Goal: Use online tool/utility: Utilize a website feature to perform a specific function

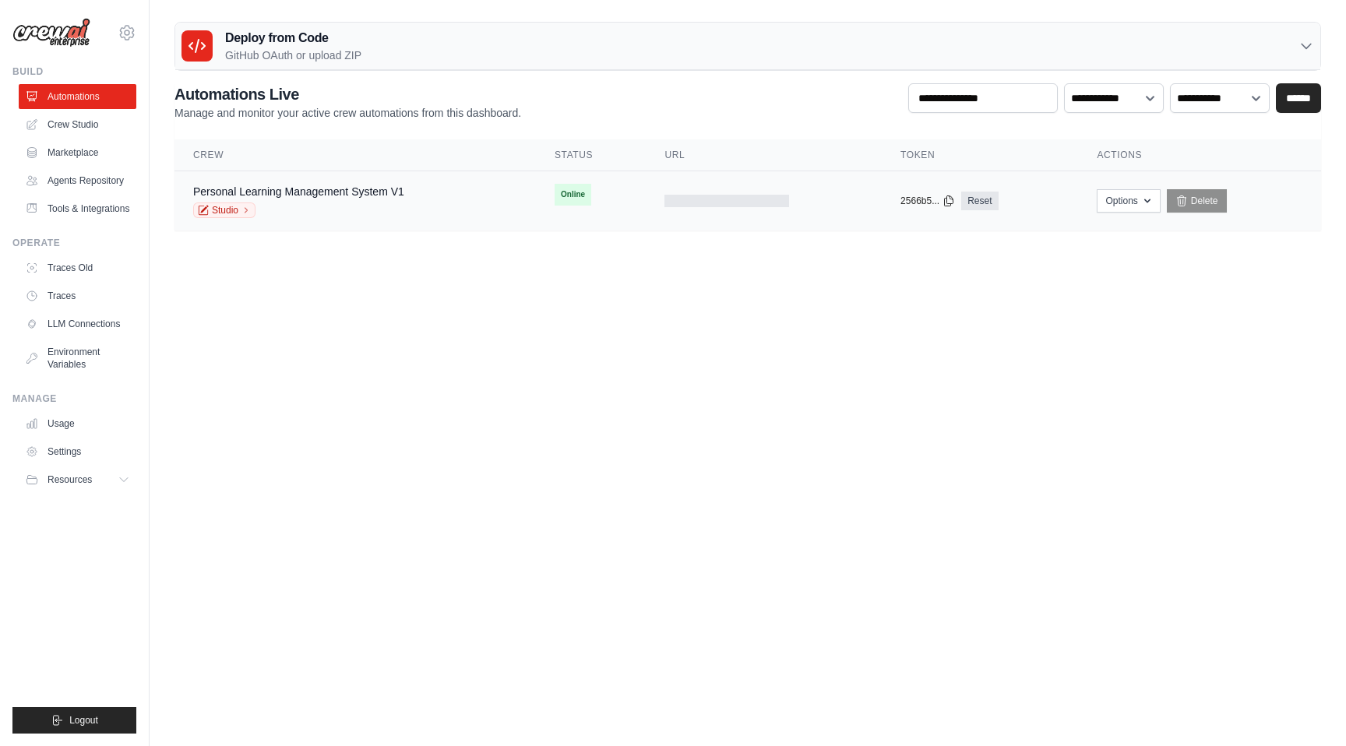
click at [456, 208] on div "Personal Learning Management System V1 Studio" at bounding box center [355, 201] width 324 height 34
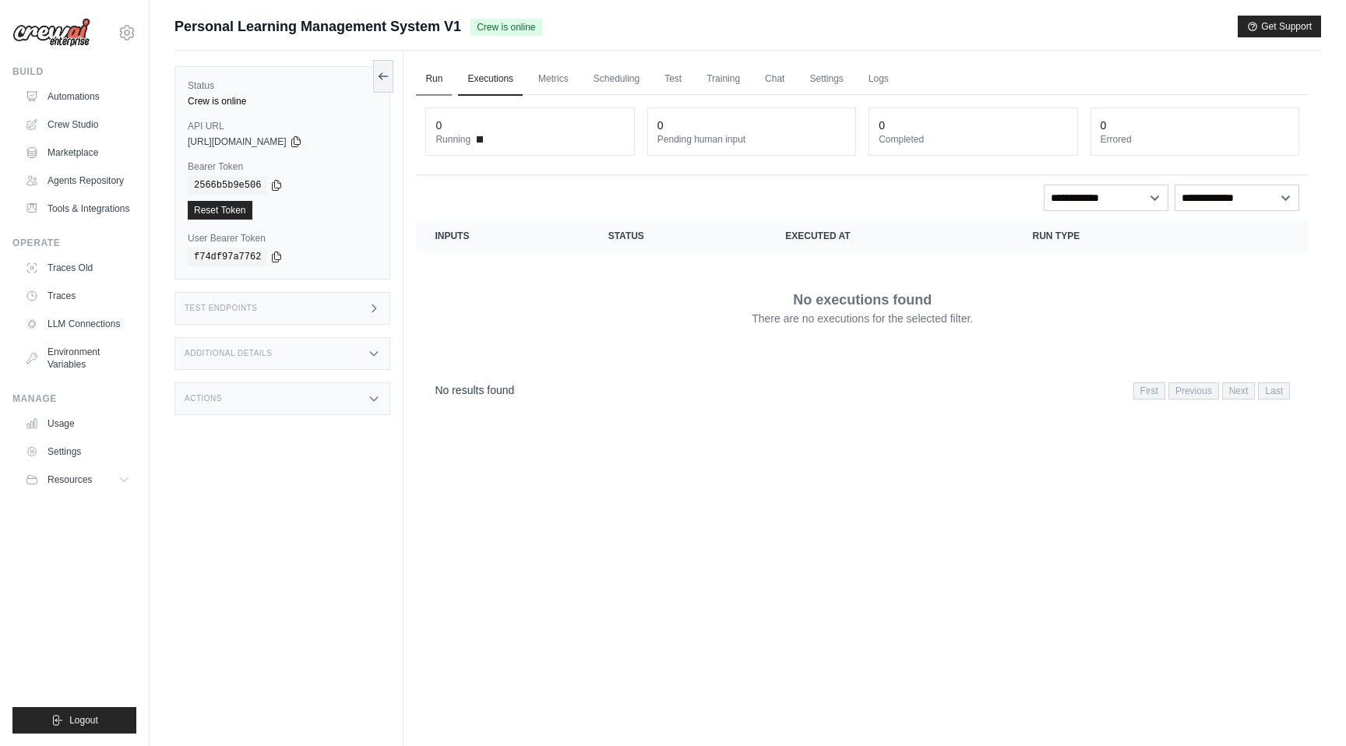
click at [432, 79] on link "Run" at bounding box center [434, 79] width 36 height 33
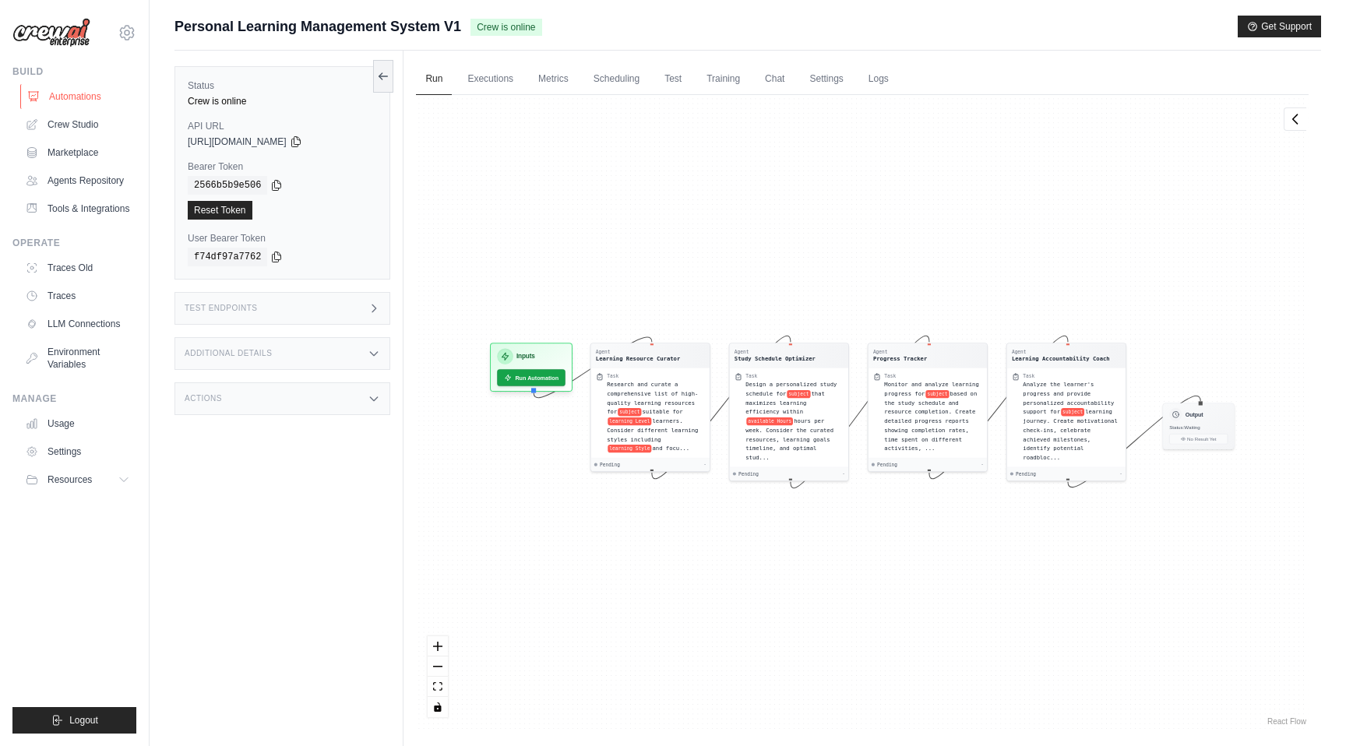
click at [51, 100] on link "Automations" at bounding box center [79, 96] width 118 height 25
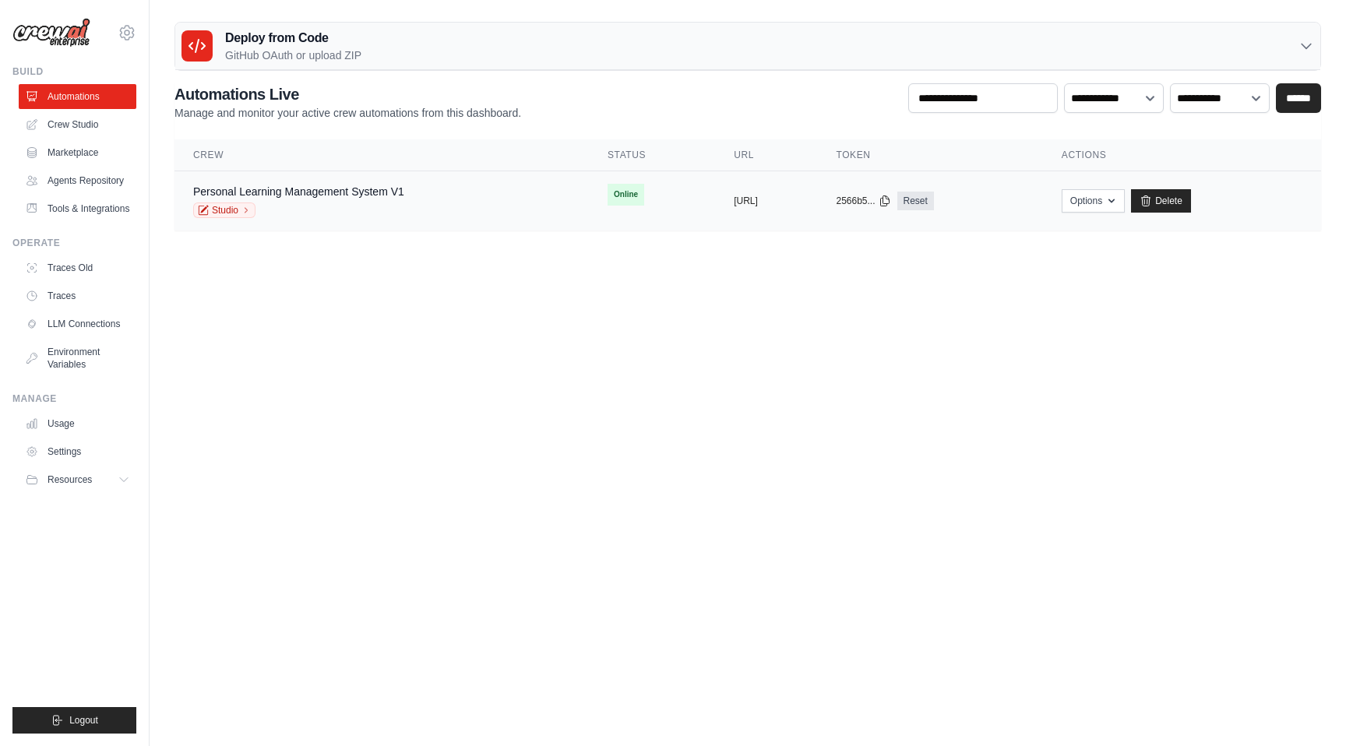
click at [484, 201] on div "Personal Learning Management System V1 Studio" at bounding box center [381, 201] width 377 height 34
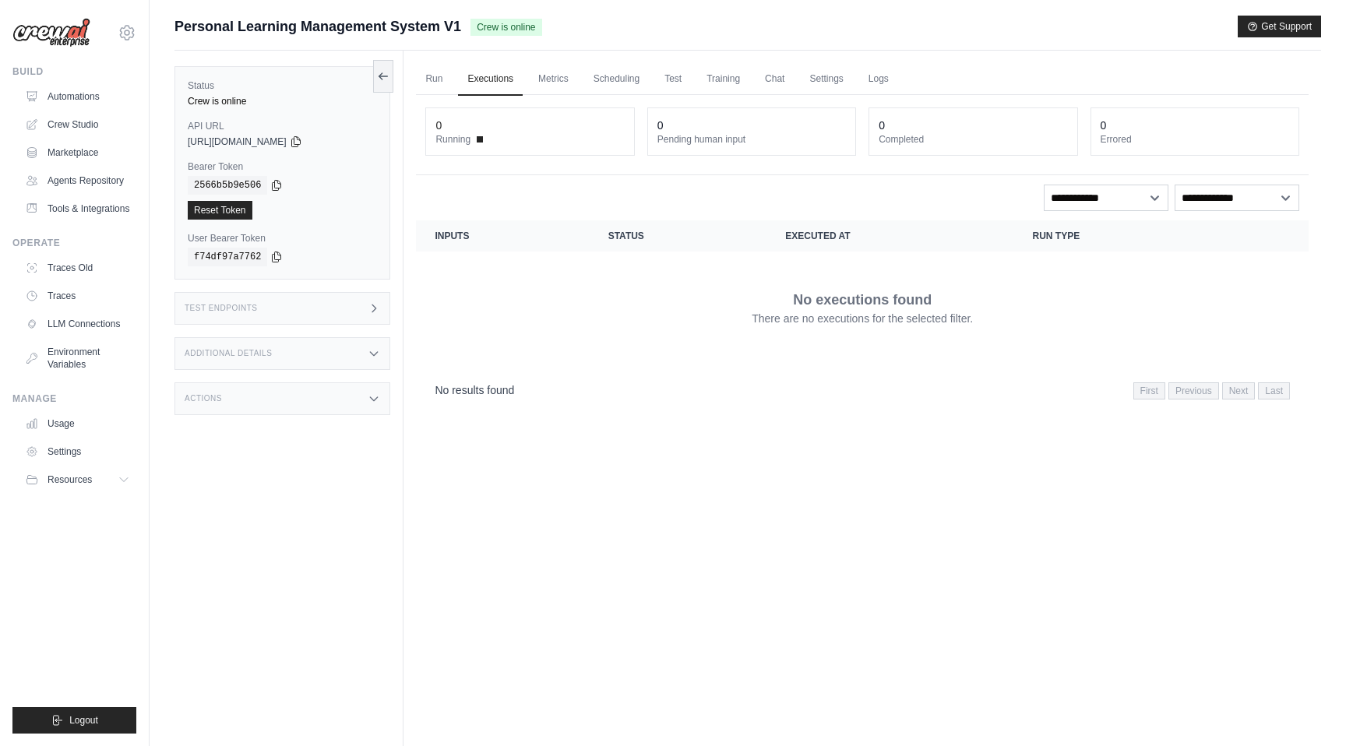
click at [1149, 195] on select "**********" at bounding box center [1105, 198] width 125 height 26
click at [284, 406] on div "Actions" at bounding box center [282, 398] width 216 height 33
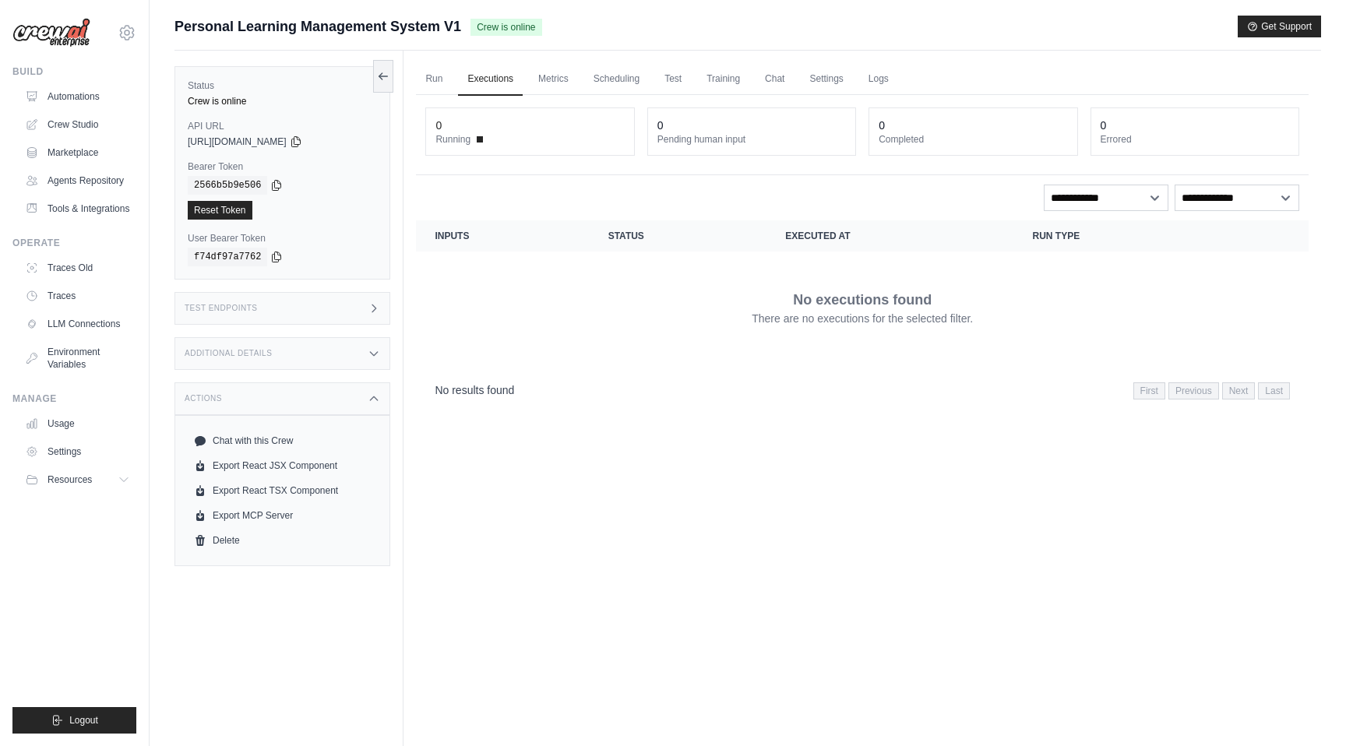
click at [308, 359] on div "Additional Details" at bounding box center [282, 353] width 216 height 33
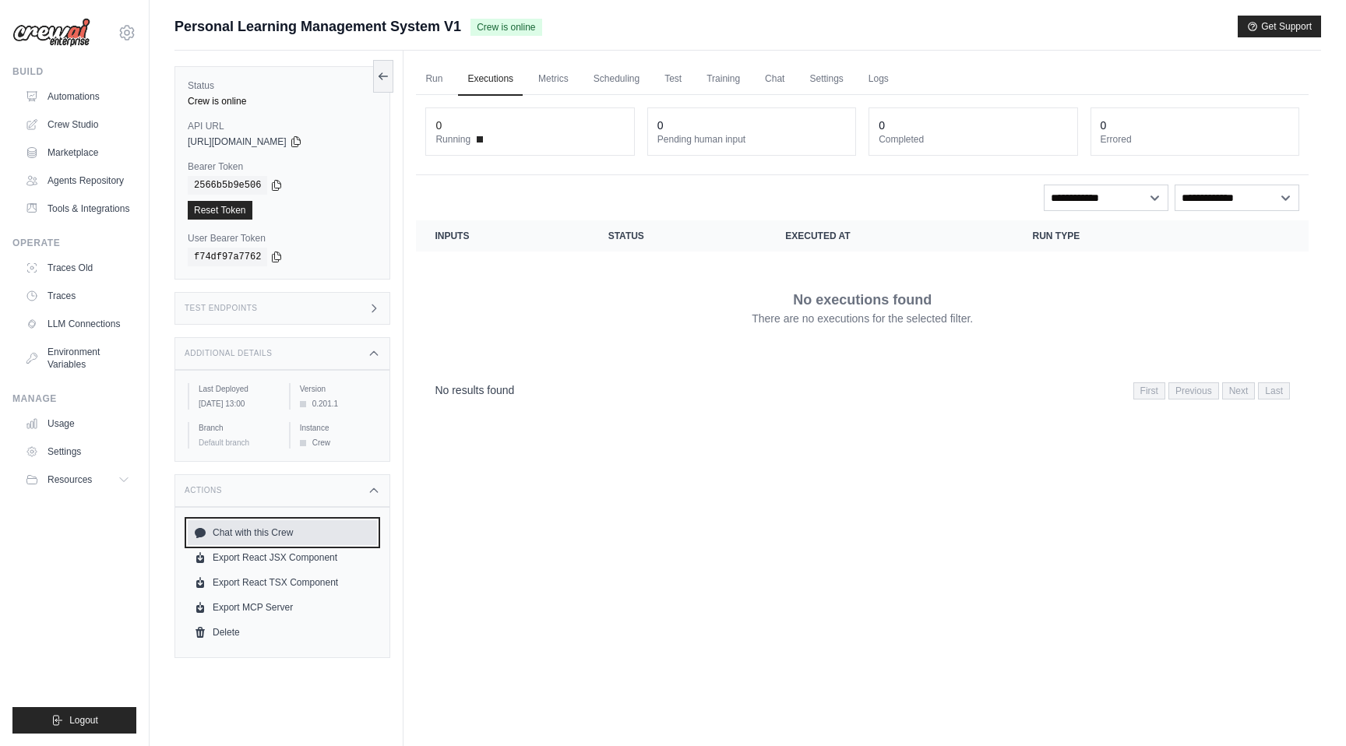
click at [312, 544] on link "Chat with this Crew" at bounding box center [282, 532] width 189 height 25
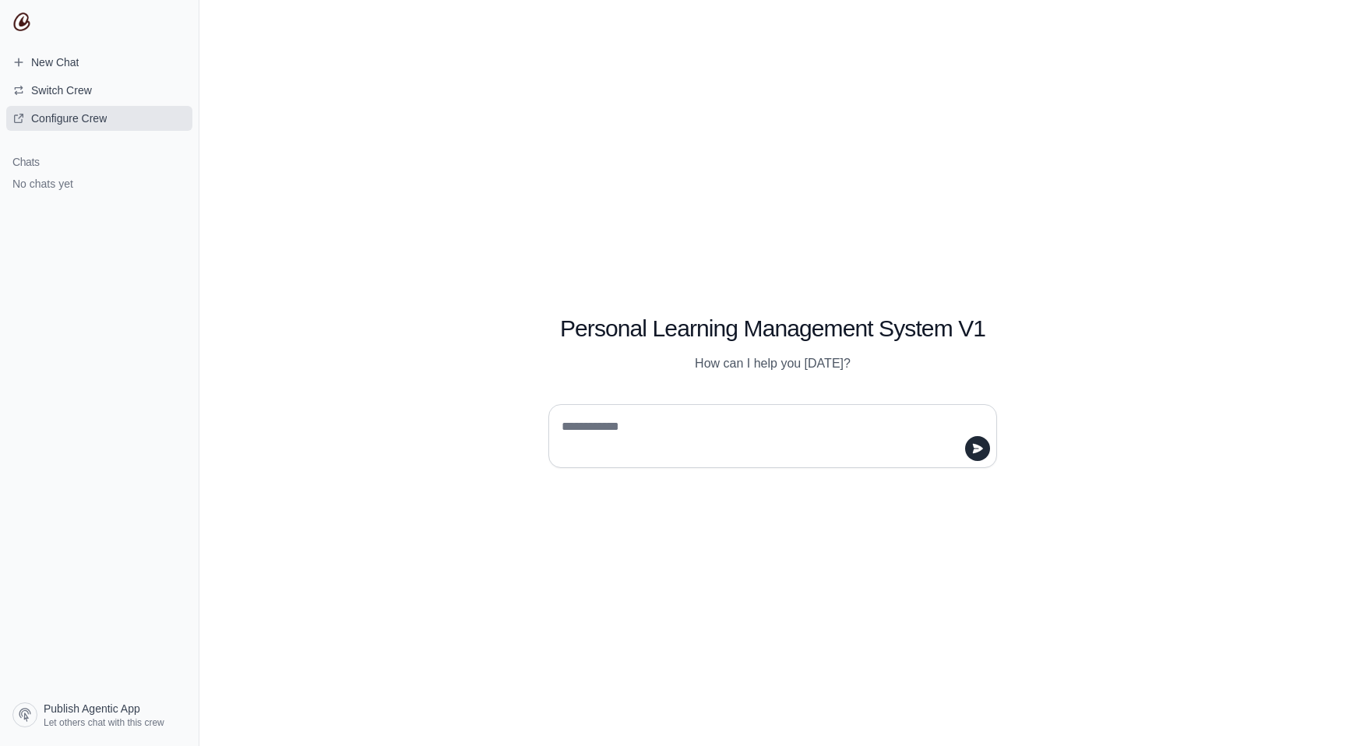
click at [74, 109] on link "Configure Crew" at bounding box center [99, 118] width 186 height 25
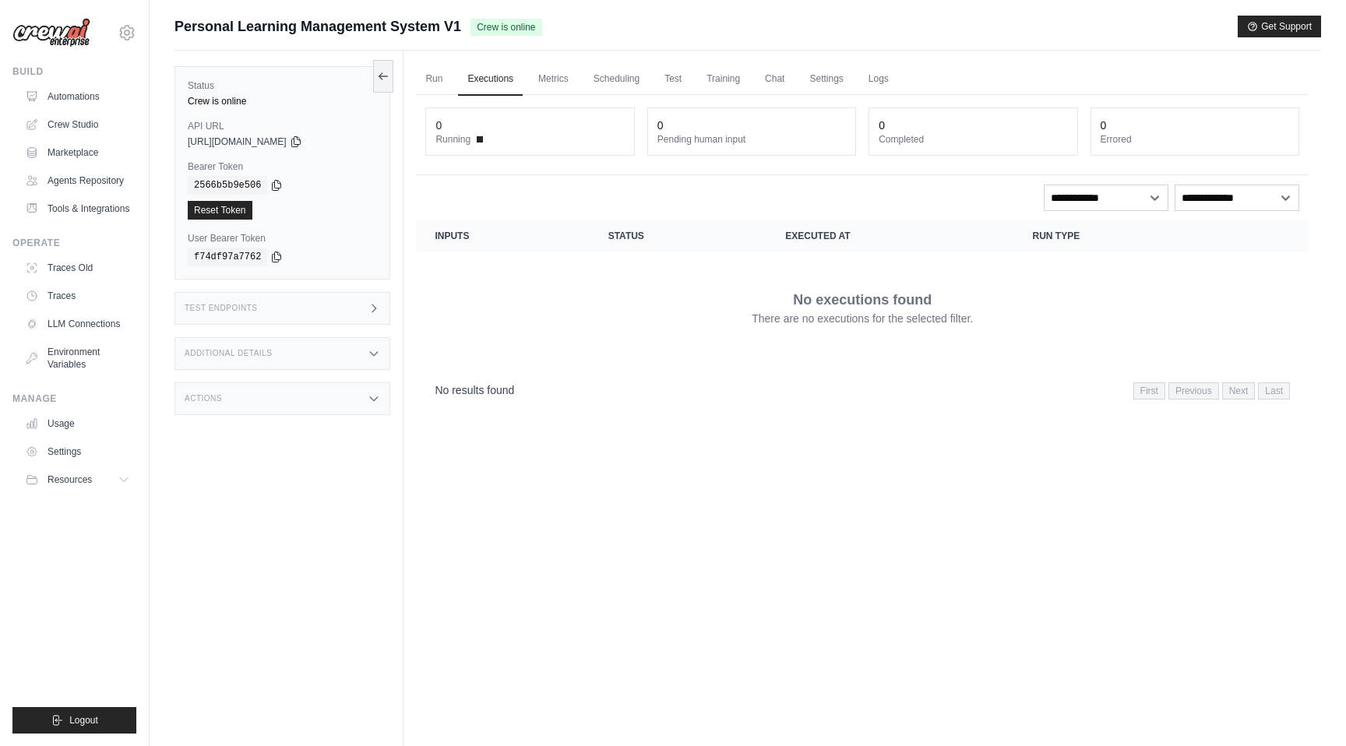
click at [343, 143] on div "[URL][DOMAIN_NAME]" at bounding box center [282, 141] width 189 height 12
click at [300, 143] on icon at bounding box center [295, 141] width 9 height 10
click at [765, 75] on link "Chat" at bounding box center [774, 79] width 38 height 33
click at [435, 77] on link "Run" at bounding box center [434, 79] width 36 height 33
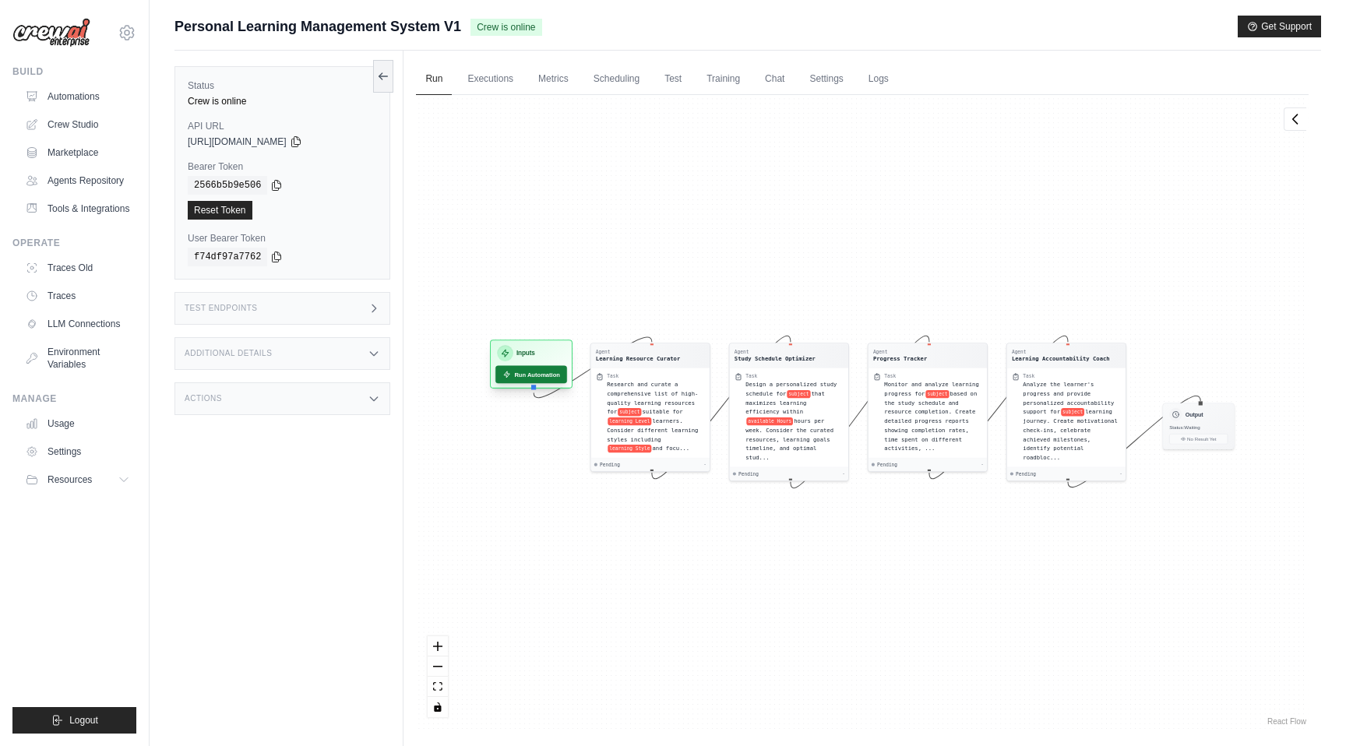
click at [547, 376] on button "Run Automation" at bounding box center [531, 375] width 72 height 18
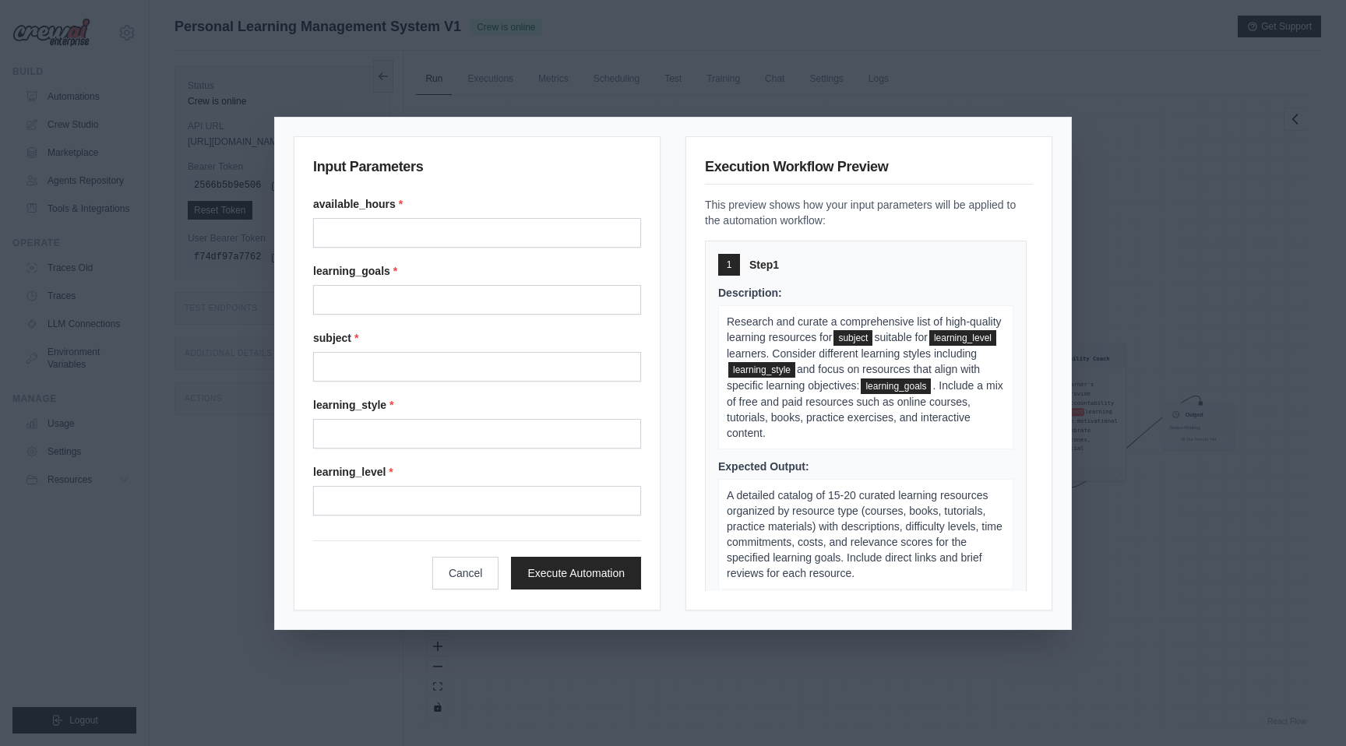
click at [705, 79] on div "Input Parameters available_hours * learning_goals * subject * learning_style * …" at bounding box center [673, 373] width 1346 height 746
